Goal: Download file/media

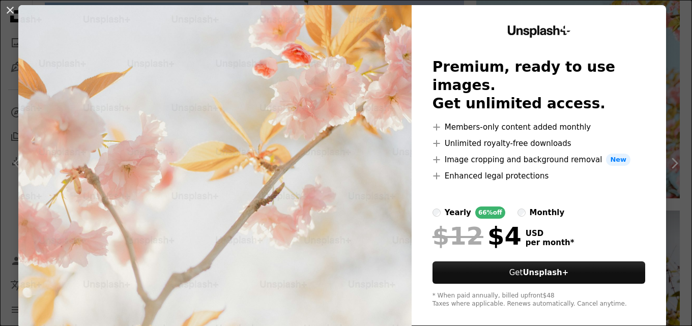
scroll to position [31, 0]
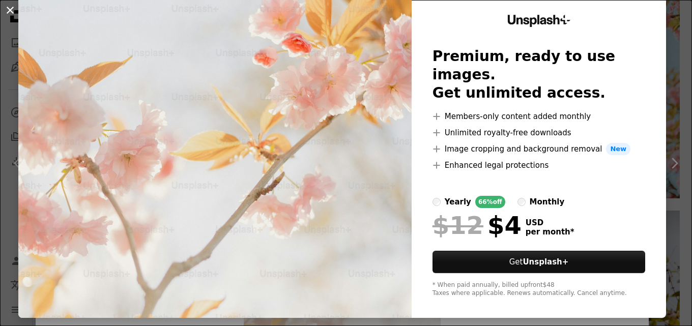
click at [15, 7] on button "An X shape" at bounding box center [10, 10] width 12 height 12
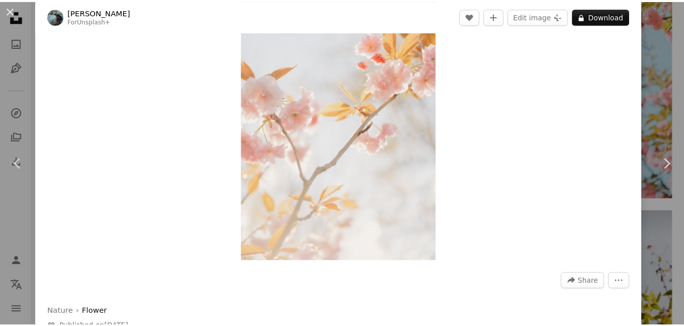
scroll to position [102, 0]
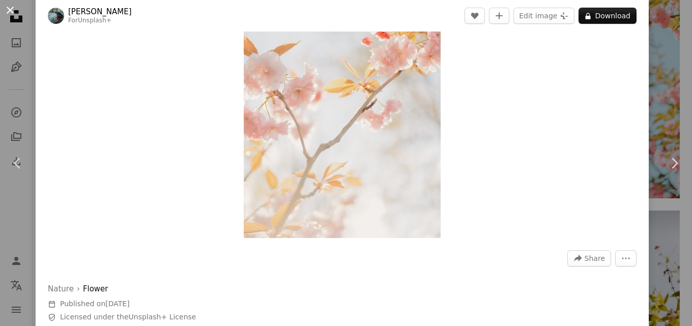
click at [9, 10] on button "An X shape" at bounding box center [10, 10] width 12 height 12
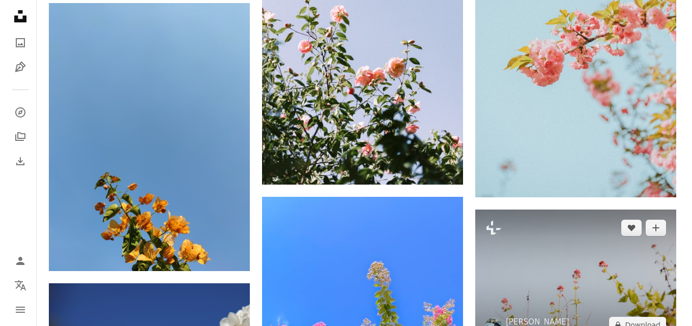
scroll to position [8807, 0]
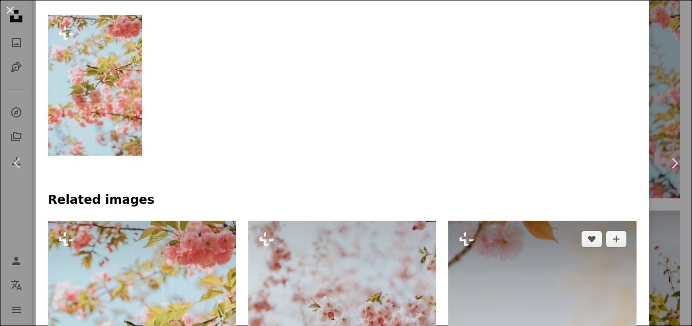
scroll to position [610, 0]
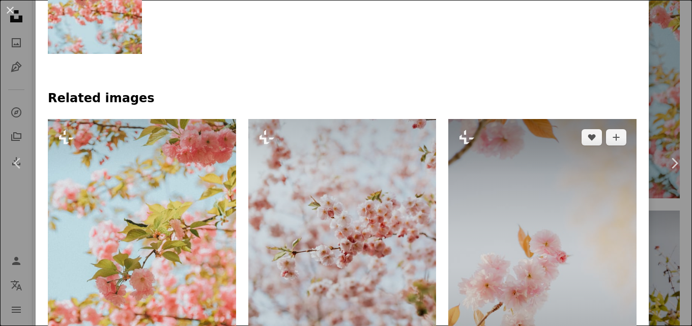
click at [558, 203] on img at bounding box center [542, 260] width 188 height 282
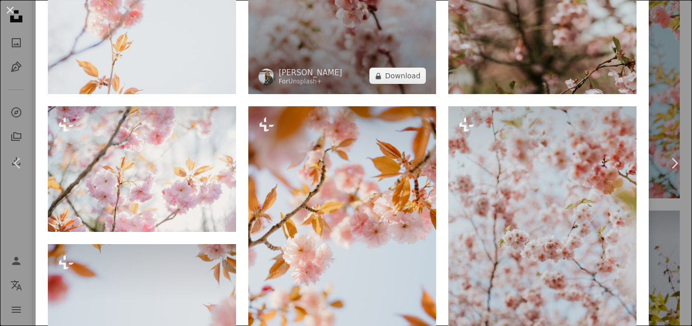
scroll to position [1017, 0]
